Goal: Task Accomplishment & Management: Complete application form

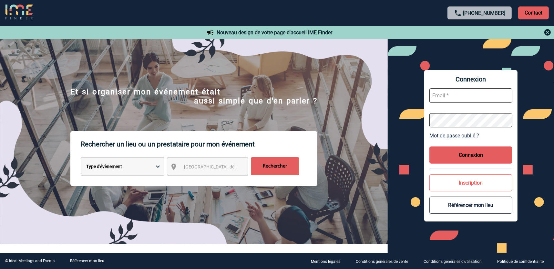
click at [466, 97] on input "text" at bounding box center [471, 95] width 83 height 15
type input "P.triviaux@cnr.tm.fr"
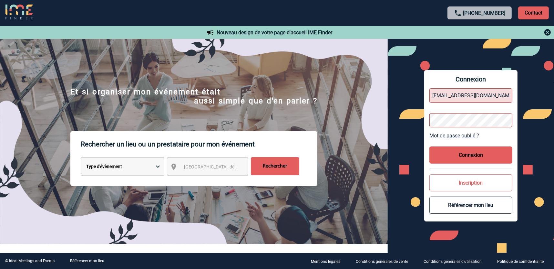
click at [461, 153] on button "Connexion" at bounding box center [471, 154] width 83 height 17
click at [467, 153] on button "Connexion" at bounding box center [471, 154] width 83 height 17
click at [462, 155] on button "Connexion" at bounding box center [471, 154] width 83 height 17
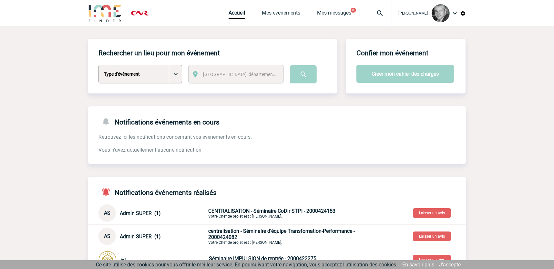
click at [176, 77] on select "Type d'évènement Séminaire avec nuitée Séminaire sans nuitée Repas de groupe Te…" at bounding box center [141, 74] width 84 height 19
select select "2"
click at [99, 65] on select "Type d'évènement Séminaire avec nuitée Séminaire sans nuitée Repas de groupe Te…" at bounding box center [141, 74] width 84 height 19
click at [248, 73] on span "Ville, département, région..." at bounding box center [248, 74] width 90 height 5
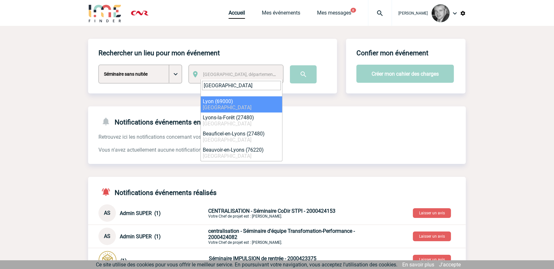
type input "lyon"
select select "36544"
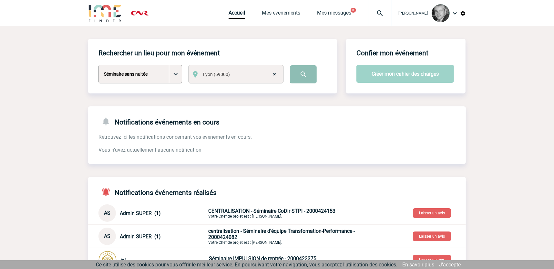
click at [304, 78] on input "image" at bounding box center [303, 74] width 27 height 18
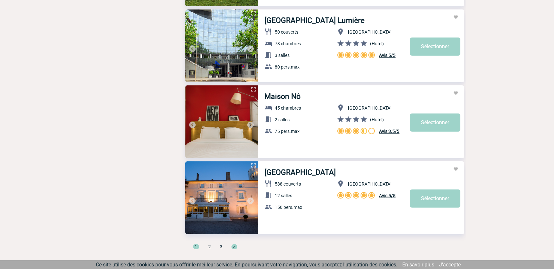
scroll to position [2127, 0]
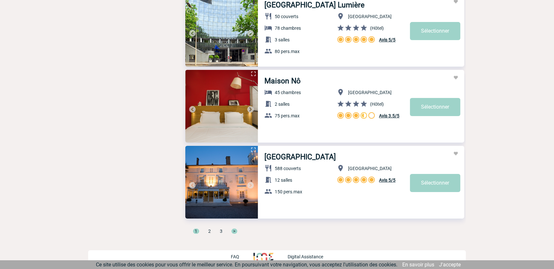
click at [234, 229] on span ">" at bounding box center [235, 230] width 6 height 5
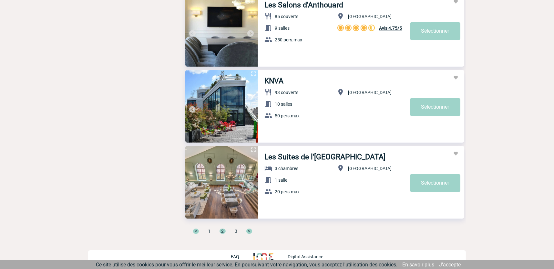
click at [249, 230] on span ">" at bounding box center [249, 230] width 6 height 5
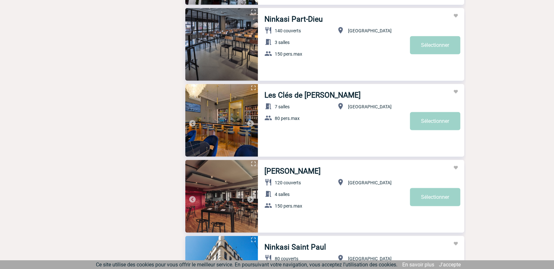
scroll to position [825, 0]
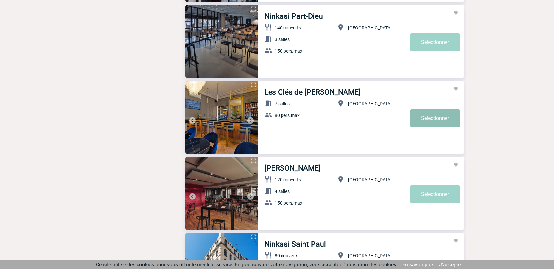
click at [427, 121] on link "Sélectionner" at bounding box center [435, 118] width 50 height 18
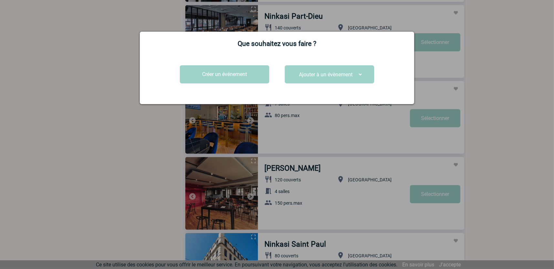
click at [361, 74] on select "Ajouter à un évènement" at bounding box center [329, 74] width 67 height 10
click at [211, 75] on button "Créer un événement" at bounding box center [224, 74] width 89 height 18
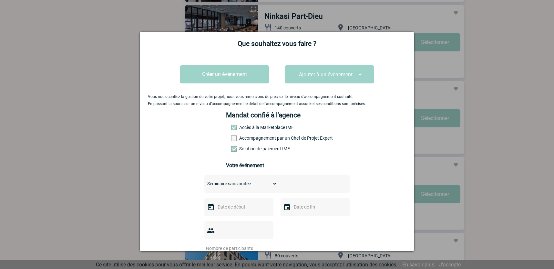
click at [247, 205] on input "text" at bounding box center [238, 207] width 45 height 8
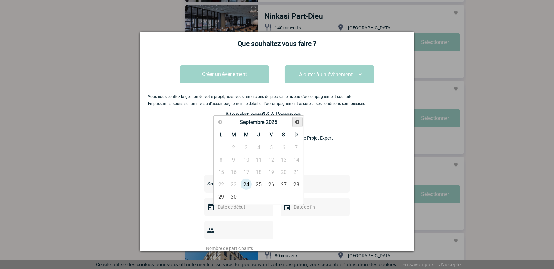
click at [297, 122] on span "Suivant" at bounding box center [297, 121] width 5 height 5
click at [225, 170] on link "15" at bounding box center [221, 172] width 12 height 12
type input "15-12-2025"
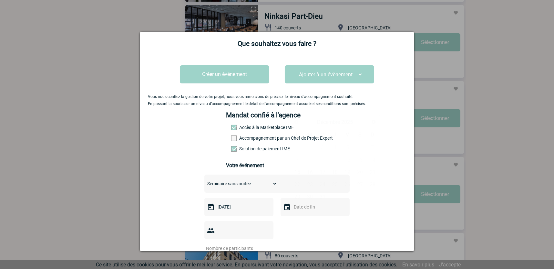
click at [308, 211] on input "text" at bounding box center [314, 207] width 45 height 8
click at [298, 171] on link "15" at bounding box center [298, 172] width 12 height 12
type input "15-12-2025"
click at [265, 244] on input "1" at bounding box center [235, 248] width 61 height 8
click at [265, 244] on input "2" at bounding box center [235, 248] width 61 height 8
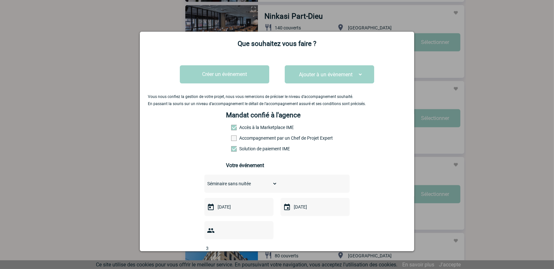
click at [265, 244] on input "3" at bounding box center [235, 248] width 61 height 8
drag, startPoint x: 237, startPoint y: 233, endPoint x: 210, endPoint y: 233, distance: 26.5
click at [210, 233] on div "3" at bounding box center [239, 230] width 69 height 18
type input "35"
click at [389, 222] on div "Vous nous confiez la gestion de votre projet, nous vous remercions de préciser …" at bounding box center [277, 221] width 258 height 336
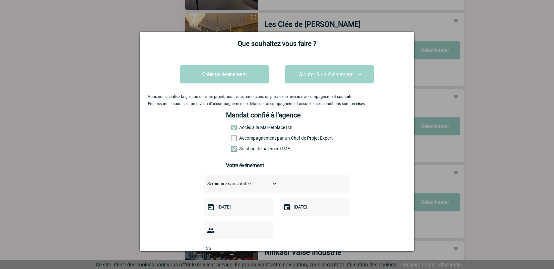
scroll to position [138, 0]
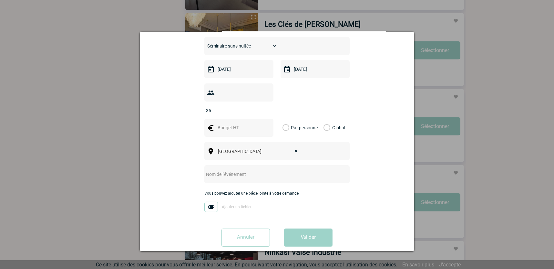
click at [255, 170] on input "text" at bounding box center [269, 174] width 128 height 8
click at [261, 170] on input "Séminaire de fin d'année DSTI" at bounding box center [269, 174] width 128 height 8
type input "Séminaire de fin d'année DSTPI"
click at [223, 123] on input "text" at bounding box center [238, 127] width 45 height 8
click at [326, 119] on label "Global" at bounding box center [326, 128] width 4 height 18
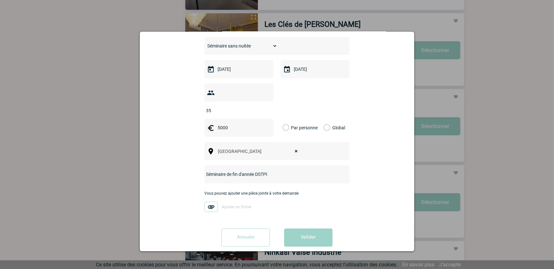
click at [0, 0] on input "Global" at bounding box center [0, 0] width 0 height 0
click at [222, 123] on input "5000" at bounding box center [238, 127] width 45 height 8
click at [217, 123] on input "5000" at bounding box center [238, 127] width 45 height 8
click at [218, 123] on input "6500" at bounding box center [238, 127] width 45 height 8
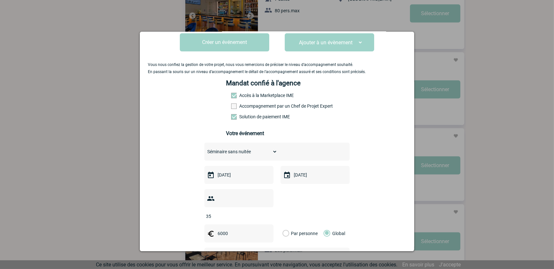
scroll to position [22, 0]
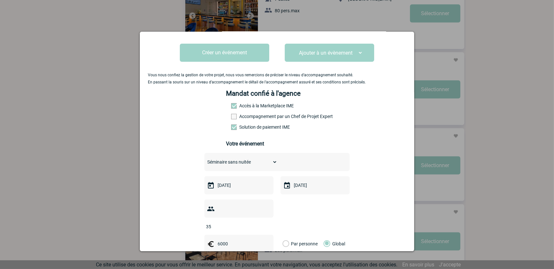
type input "6000"
click at [232, 127] on span at bounding box center [233, 126] width 5 height 5
click at [0, 0] on input "Solution de paiement IME" at bounding box center [0, 0] width 0 height 0
click at [297, 143] on h3 "Votre événement" at bounding box center [277, 144] width 102 height 6
click at [231, 128] on span at bounding box center [233, 126] width 5 height 5
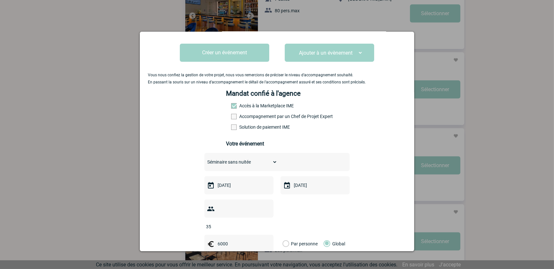
click at [0, 0] on input "Solution de paiement IME" at bounding box center [0, 0] width 0 height 0
click at [232, 107] on span at bounding box center [233, 105] width 5 height 5
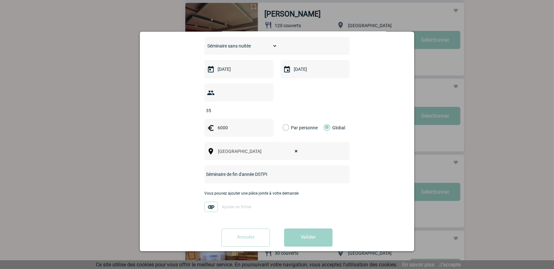
scroll to position [987, 0]
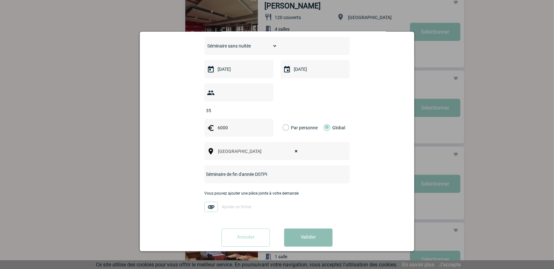
click at [303, 228] on button "Valider" at bounding box center [308, 237] width 48 height 18
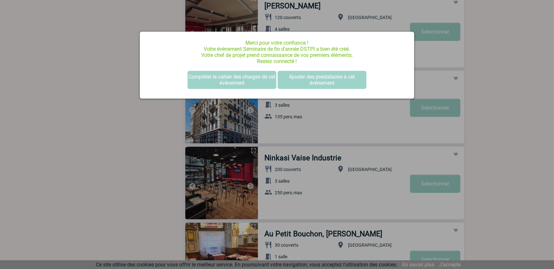
scroll to position [0, 0]
click at [247, 81] on button "Compléter le cahier des charges de cet événement" at bounding box center [232, 80] width 89 height 18
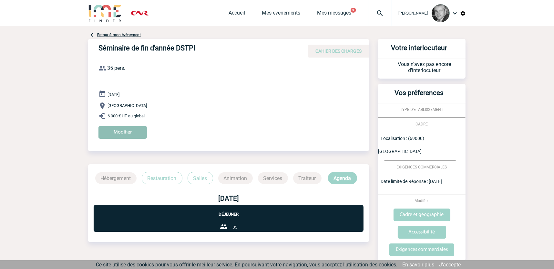
click at [138, 132] on input "Modifier" at bounding box center [123, 132] width 48 height 13
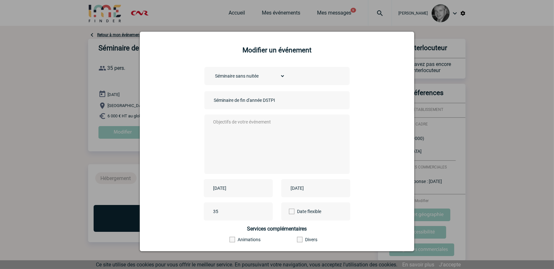
click at [214, 122] on textarea at bounding box center [276, 144] width 128 height 52
type textarea "S"
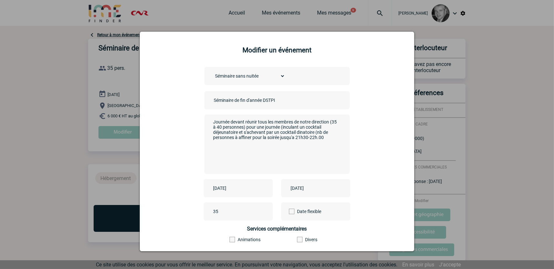
click at [315, 138] on textarea "Journée devant réunir tous les membres de notre direction (35 à 40 personnes) p…" at bounding box center [276, 144] width 128 height 52
click at [213, 122] on textarea "Journée devant réunir tous les membres de notre direction (35 à 40 personnes) p…" at bounding box center [276, 144] width 128 height 52
click at [288, 128] on textarea "Evènement devant réunir tous les membres de notre direction (35 à 40 personnes)…" at bounding box center [276, 144] width 128 height 52
click at [327, 140] on textarea "Evènement devant réunir tous les membres de notre direction (35 à 40 personnes)…" at bounding box center [276, 144] width 128 height 52
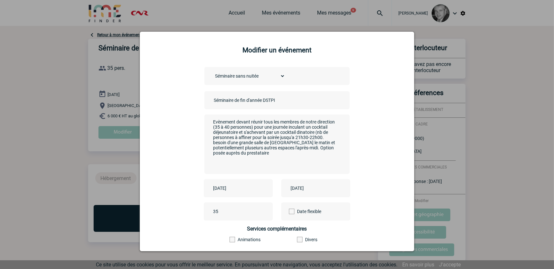
click at [212, 155] on textarea "Evènement devant réunir tous les membres de notre direction (35 à 40 personnes)…" at bounding box center [276, 144] width 128 height 52
click at [212, 156] on textarea "Evènement devant réunir tous les membres de notre direction (35 à 40 personnes)…" at bounding box center [276, 144] width 128 height 52
click at [288, 157] on textarea "Evènement devant réunir tous les membres de notre direction (35 à 40 personnes)…" at bounding box center [276, 144] width 128 height 52
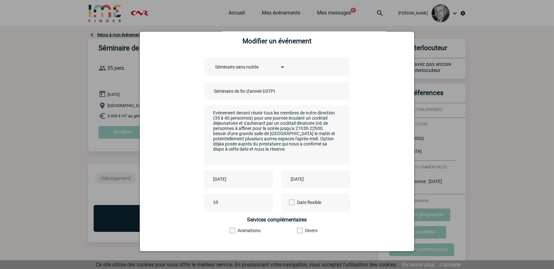
scroll to position [35, 0]
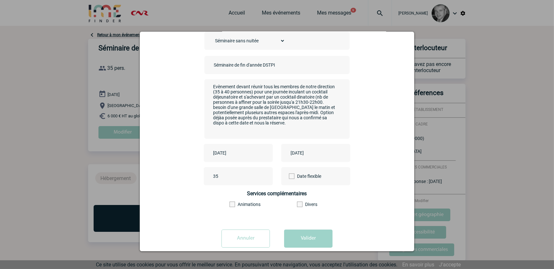
click at [232, 204] on span at bounding box center [232, 203] width 5 height 5
click at [0, 0] on input"] "Animations" at bounding box center [0, 0] width 0 height 0
click at [316, 117] on textarea "Evènement devant réunir tous les membres de notre direction (35 à 40 personnes)…" at bounding box center [276, 108] width 128 height 52
click at [317, 116] on textarea "Evènement devant réunir tous les membres de notre direction (35 à 40 personnes)…" at bounding box center [276, 108] width 128 height 52
click at [320, 116] on textarea "Evènement devant réunir tous les membres de notre direction (35 à 40 personnes)…" at bounding box center [276, 108] width 128 height 52
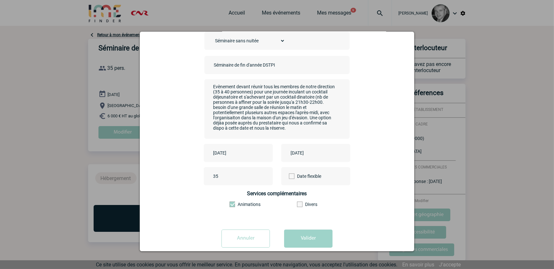
click at [212, 126] on textarea "Evènement devant réunir tous les membres de notre direction (35 à 40 personnes)…" at bounding box center [276, 108] width 128 height 52
click at [286, 128] on textarea "Evènement devant réunir tous les membres de notre direction (35 à 40 personnes)…" at bounding box center [276, 108] width 128 height 52
click at [264, 131] on textarea "Evènement devant réunir tous les membres de notre direction (35 à 40 personnes)…" at bounding box center [276, 108] width 128 height 52
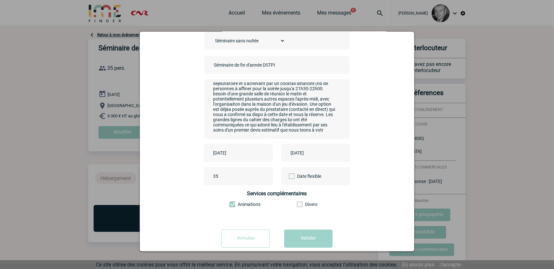
scroll to position [22, 0]
click at [270, 133] on textarea "Evènement devant réunir tous les membres de notre direction (35 à 40 personnes)…" at bounding box center [276, 108] width 128 height 52
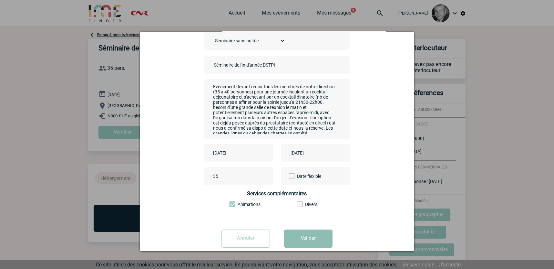
type textarea "Evènement devant réunir tous les membres de notre direction (35 à 40 personnes)…"
click at [312, 247] on button "Valider" at bounding box center [308, 238] width 48 height 18
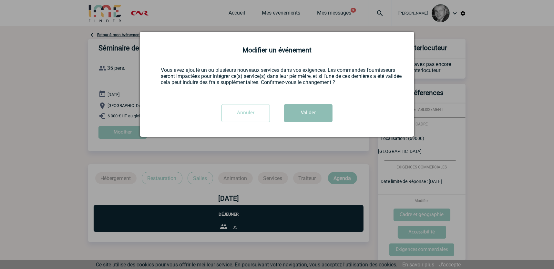
click at [314, 112] on button "Valider" at bounding box center [308, 113] width 48 height 18
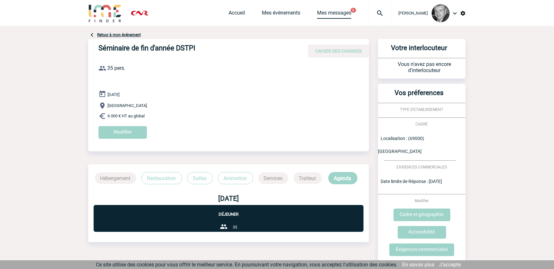
click at [326, 12] on link "Mes messages" at bounding box center [334, 14] width 34 height 9
